Goal: Find contact information: Find contact information

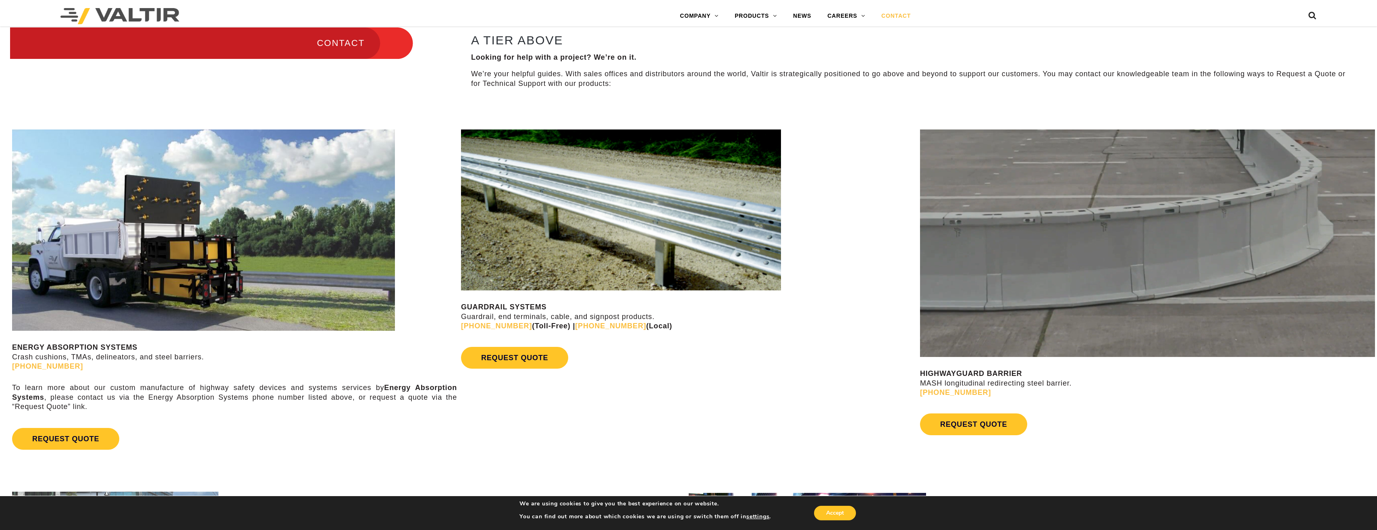
scroll to position [484, 0]
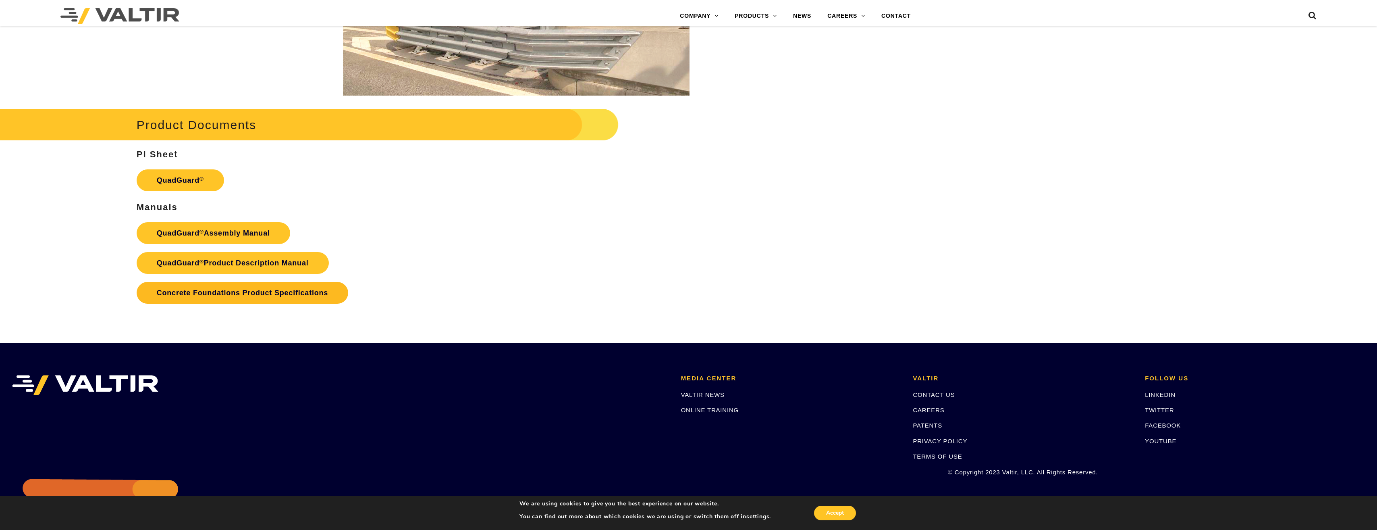
scroll to position [1795, 0]
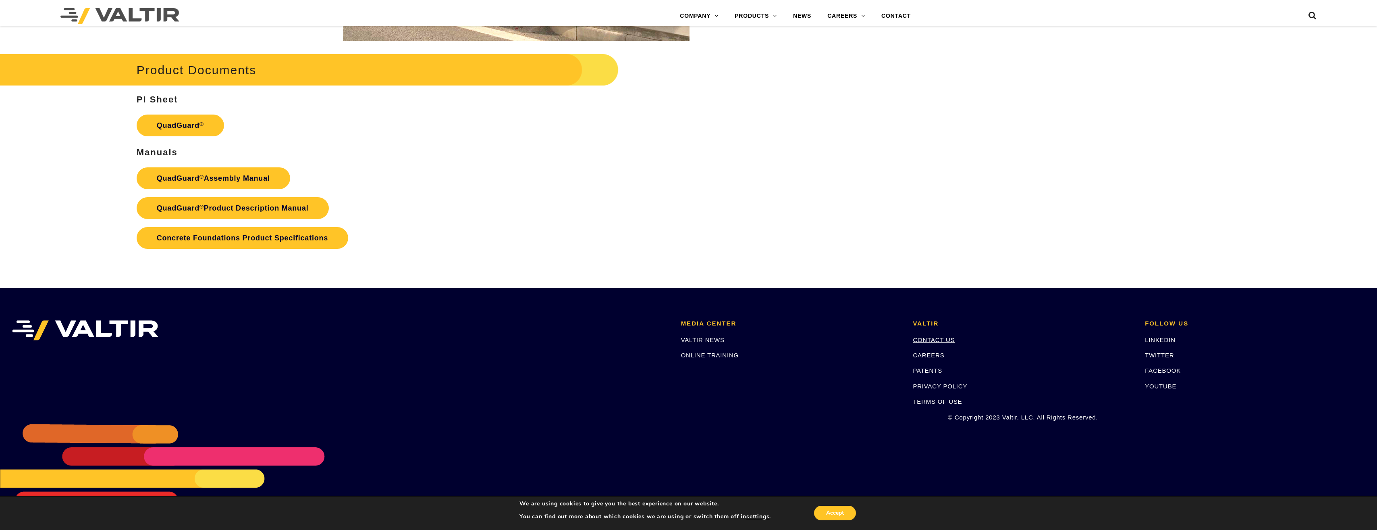
click at [936, 340] on link "CONTACT US" at bounding box center [934, 339] width 42 height 7
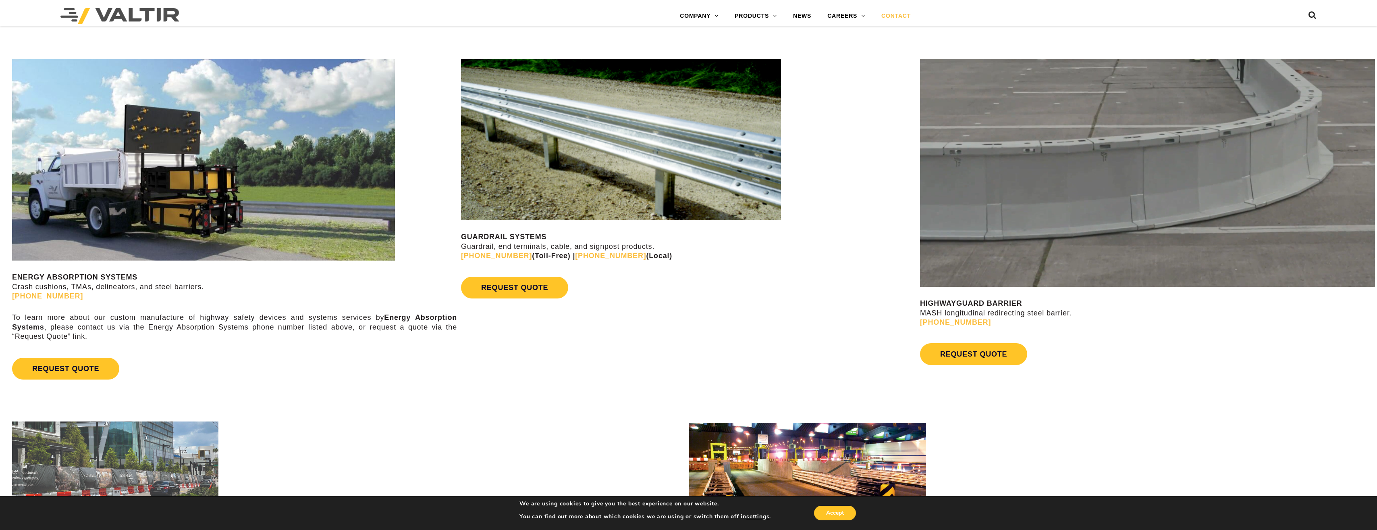
scroll to position [524, 0]
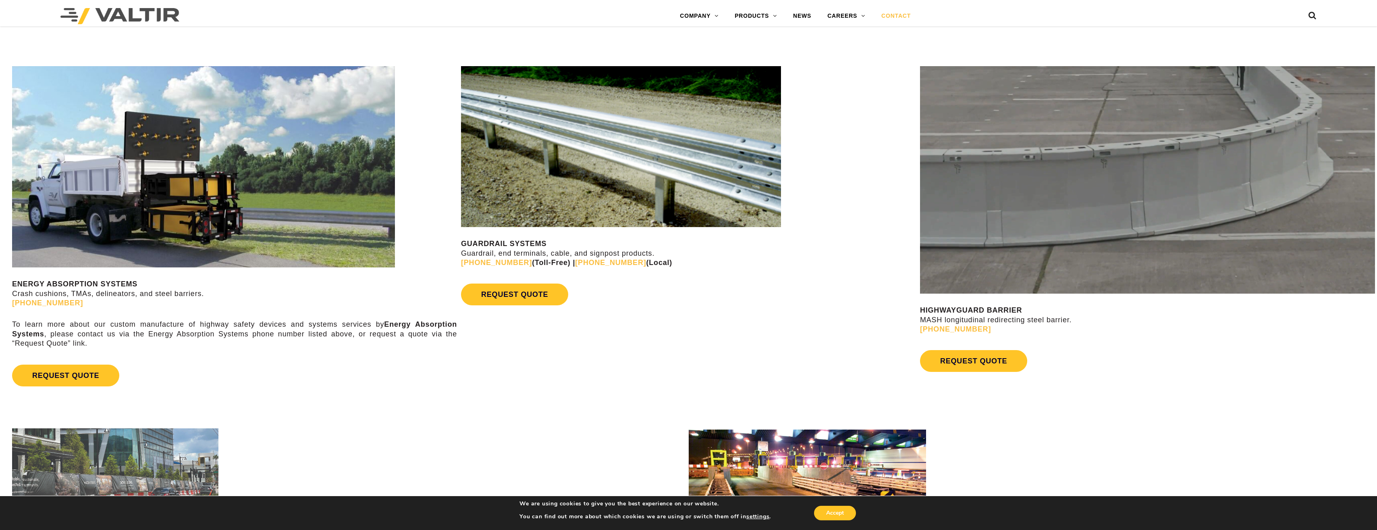
drag, startPoint x: 649, startPoint y: 260, endPoint x: 455, endPoint y: 264, distance: 194.3
click at [455, 264] on div "ENERGY ABSORPTION SYSTEMS Crash cushions, TMAs, delineators, and steel barriers…" at bounding box center [688, 229] width 1377 height 354
click at [630, 262] on strong "[PHONE_NUMBER] (Toll-Free) | [PHONE_NUMBER] (Local)" at bounding box center [566, 262] width 211 height 8
drag, startPoint x: 649, startPoint y: 262, endPoint x: 463, endPoint y: 263, distance: 185.8
click at [463, 263] on p "GUARDRAIL SYSTEMS Guardrail, end terminals, cable, and signpost products. [PHON…" at bounding box center [688, 253] width 455 height 28
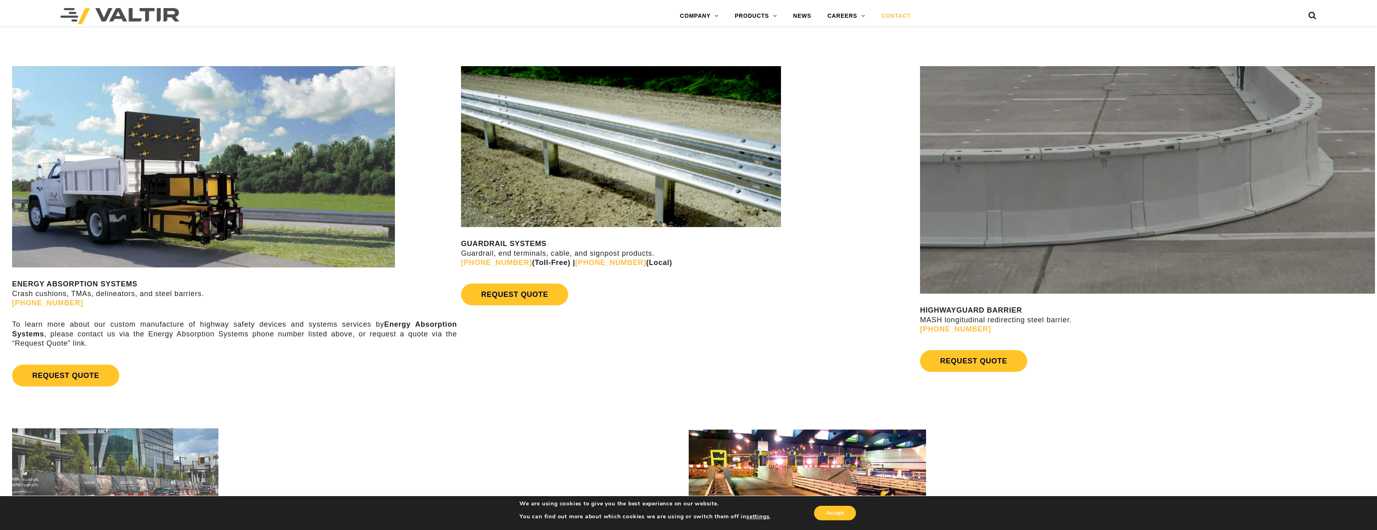
copy strong "888) 356-2363 (Toll-Free) | [PHONE_NUMBER] (Local)"
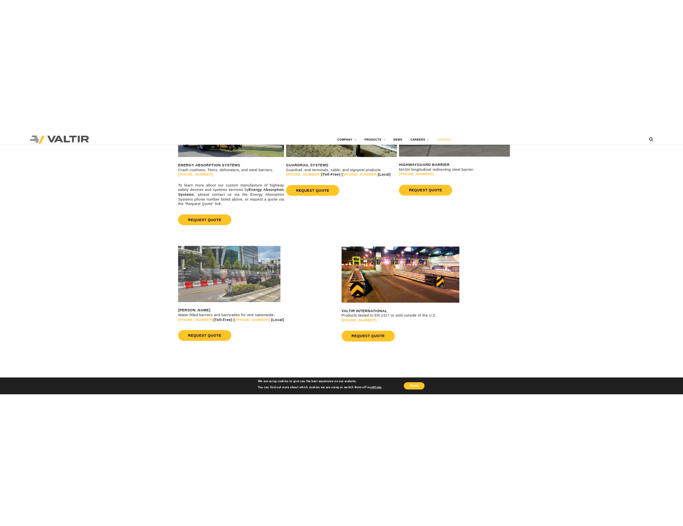
scroll to position [387, 0]
